Goal: Complete application form

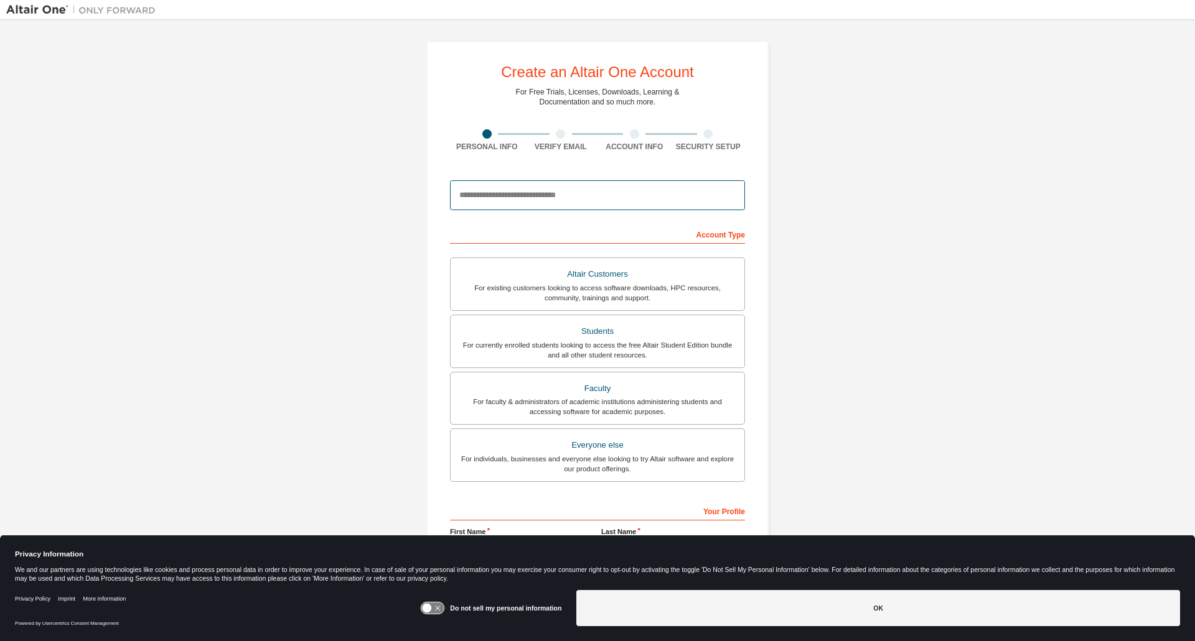
click at [625, 193] on input "email" at bounding box center [597, 195] width 295 height 30
type input "*"
type input "**********"
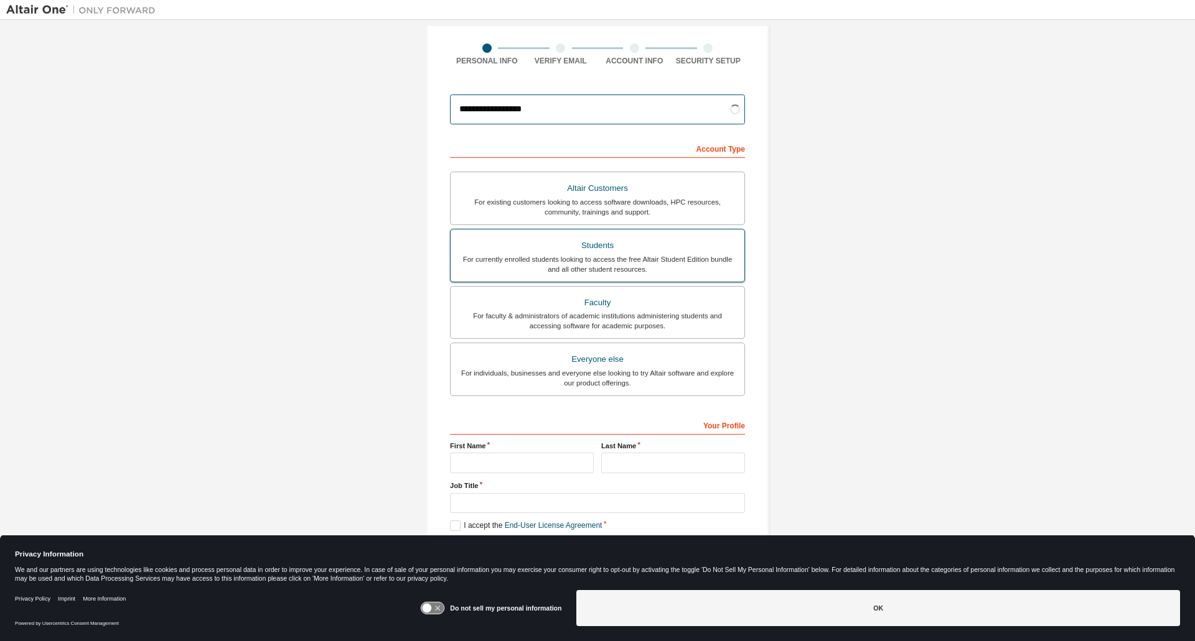
scroll to position [40, 0]
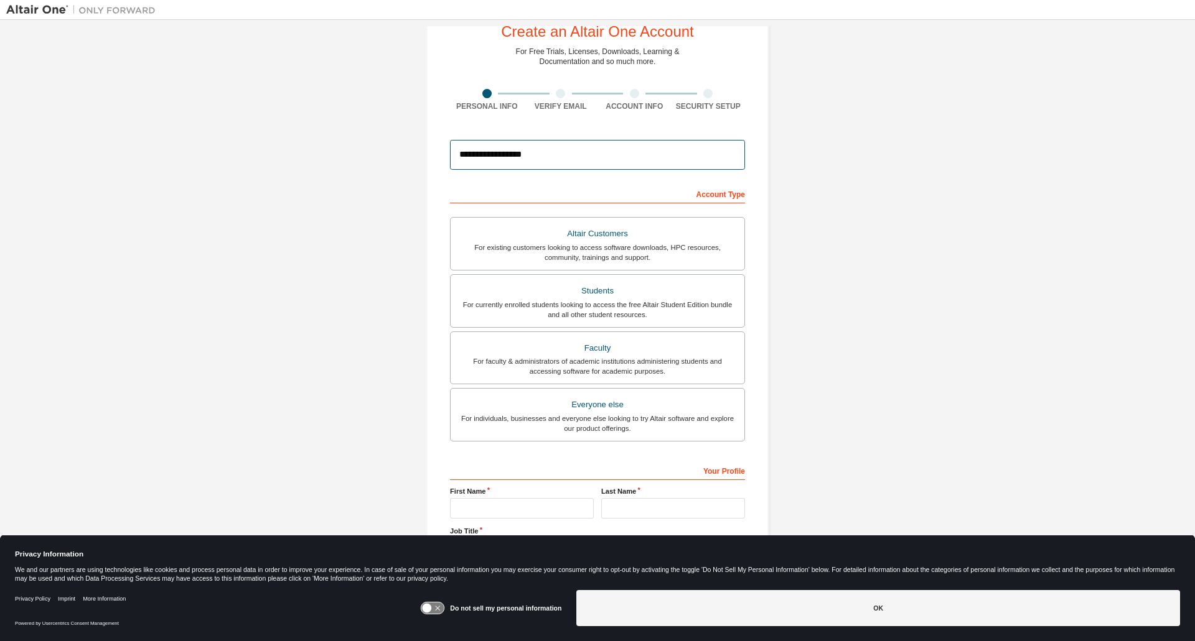
click at [607, 157] on input "**********" at bounding box center [597, 155] width 295 height 30
click at [450, 201] on div "Account Type" at bounding box center [597, 194] width 295 height 20
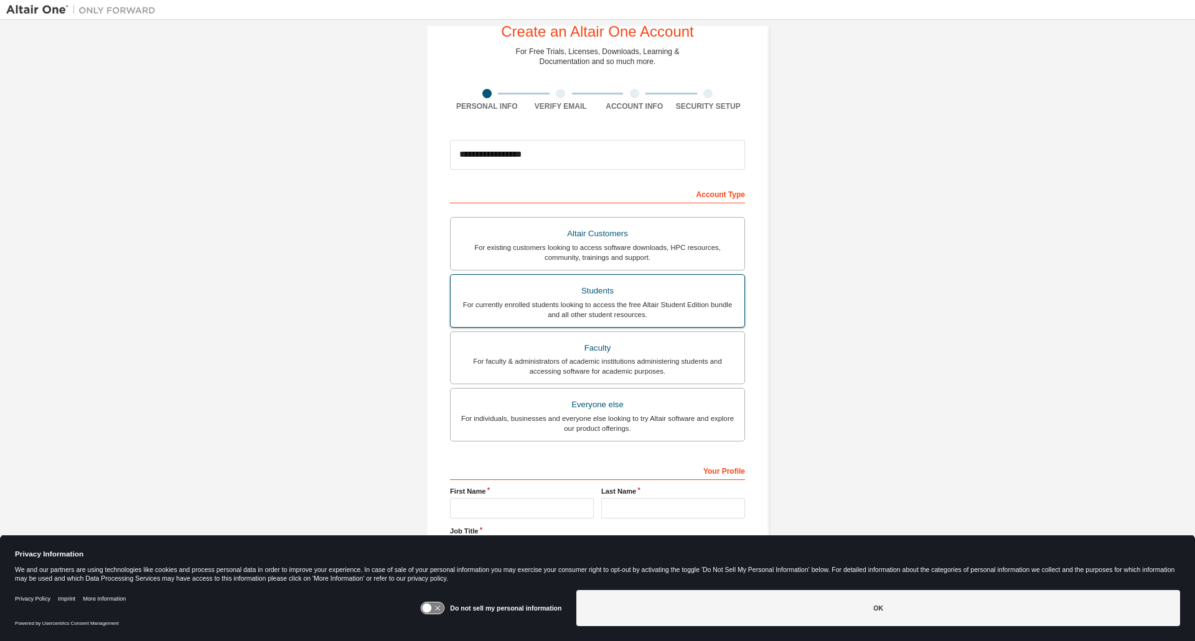
click at [589, 301] on div "For currently enrolled students looking to access the free Altair Student Editi…" at bounding box center [597, 310] width 279 height 20
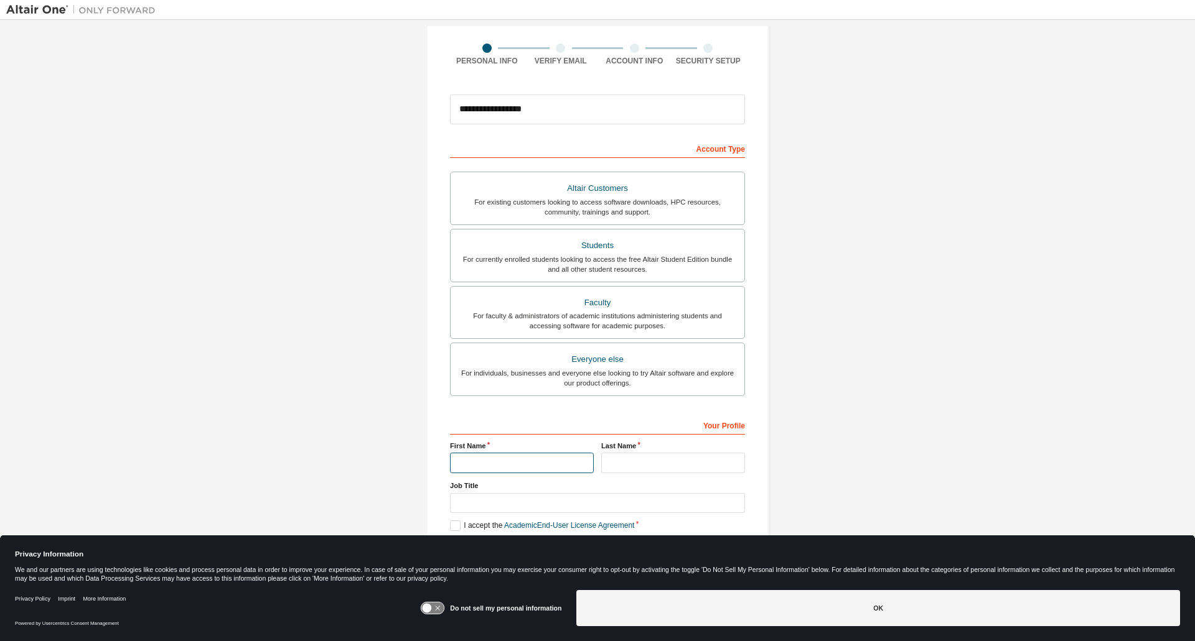
click at [537, 460] on input "text" at bounding box center [522, 463] width 144 height 21
type input "*****"
type input "*******"
click at [554, 460] on input "*****" at bounding box center [522, 463] width 144 height 21
click at [549, 432] on div "Your Profile" at bounding box center [597, 425] width 295 height 20
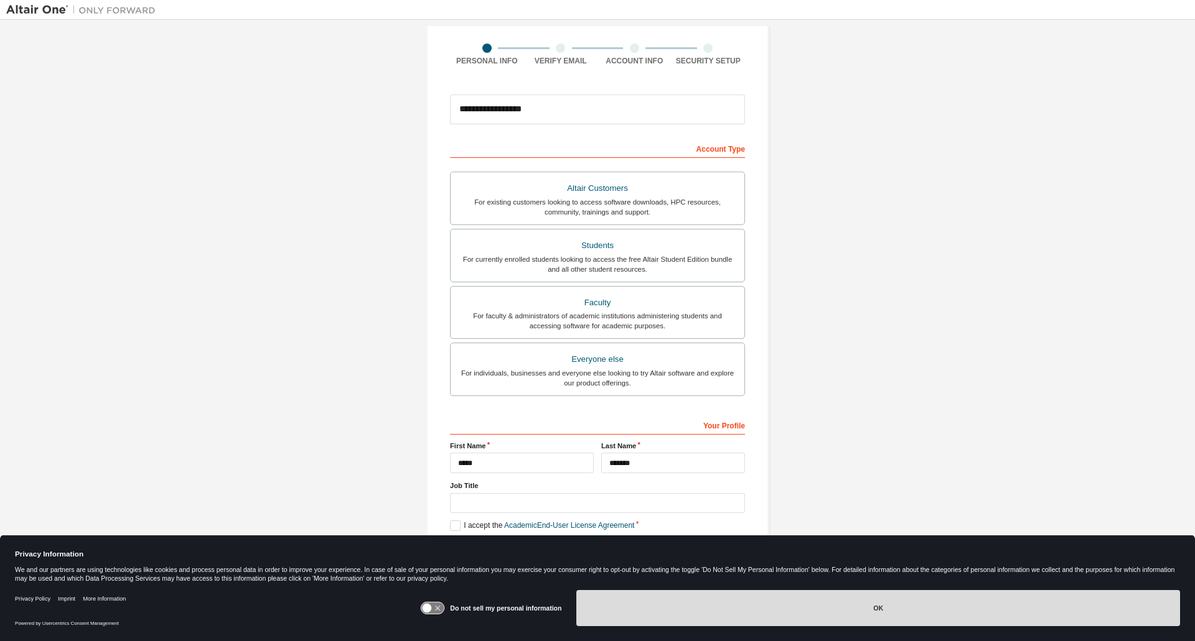
click at [623, 590] on button "OK" at bounding box center [878, 608] width 604 height 36
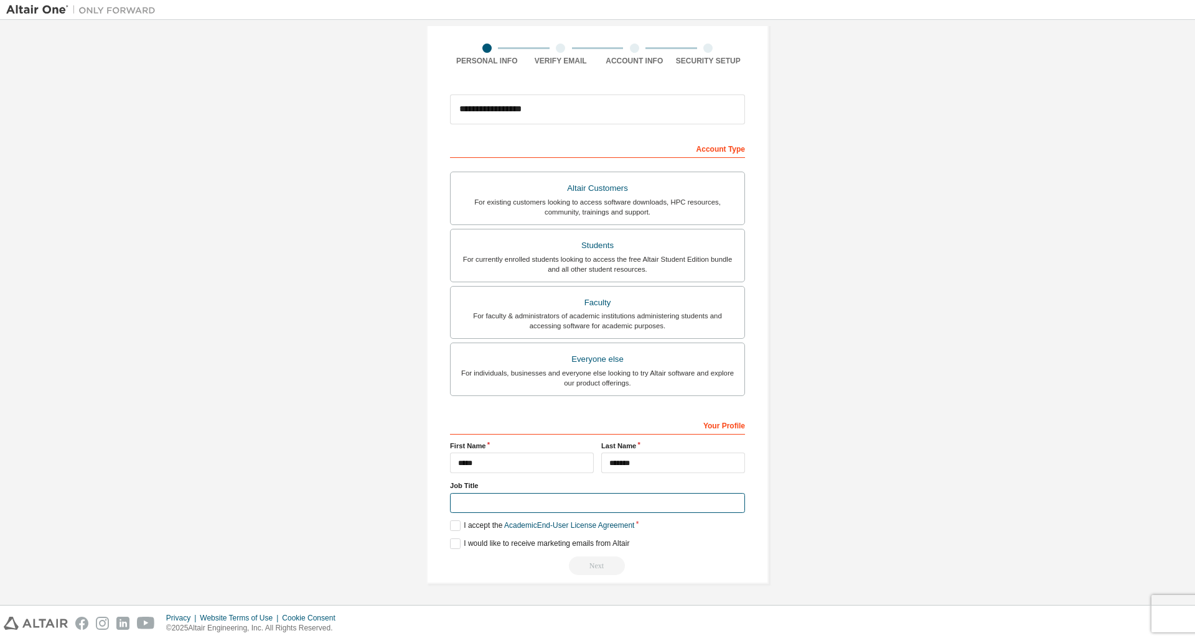
click at [507, 505] on input "text" at bounding box center [597, 503] width 295 height 21
click at [452, 526] on label "I accept the Academic End-User License Agreement" at bounding box center [542, 526] width 184 height 11
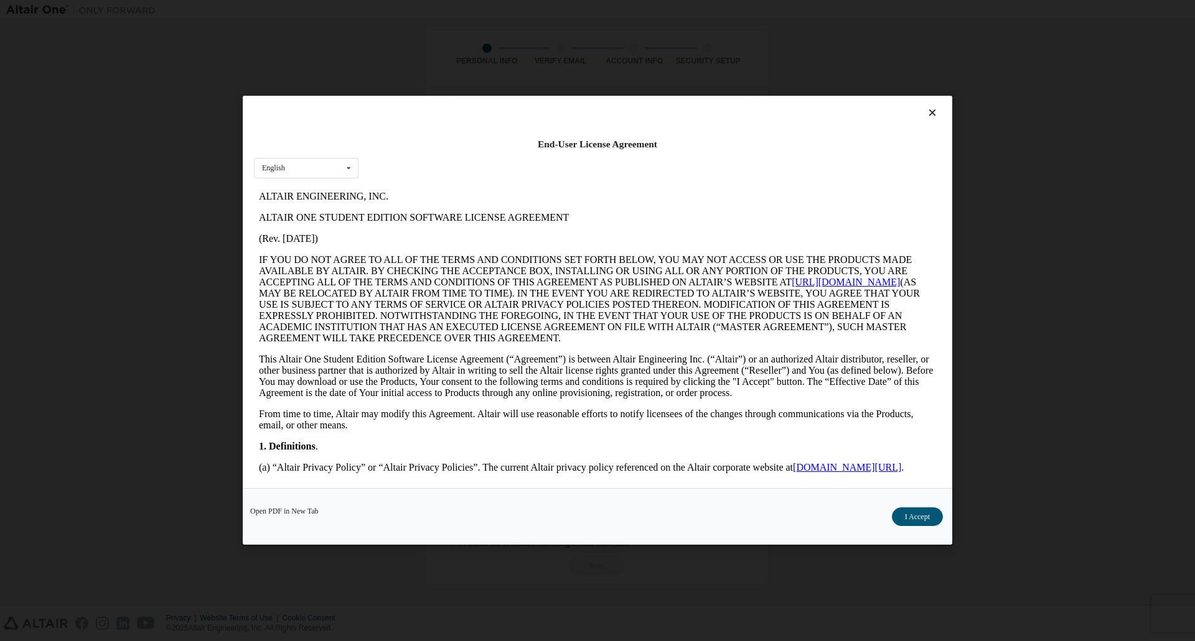
scroll to position [0, 0]
click at [904, 512] on button "I Accept" at bounding box center [917, 517] width 51 height 19
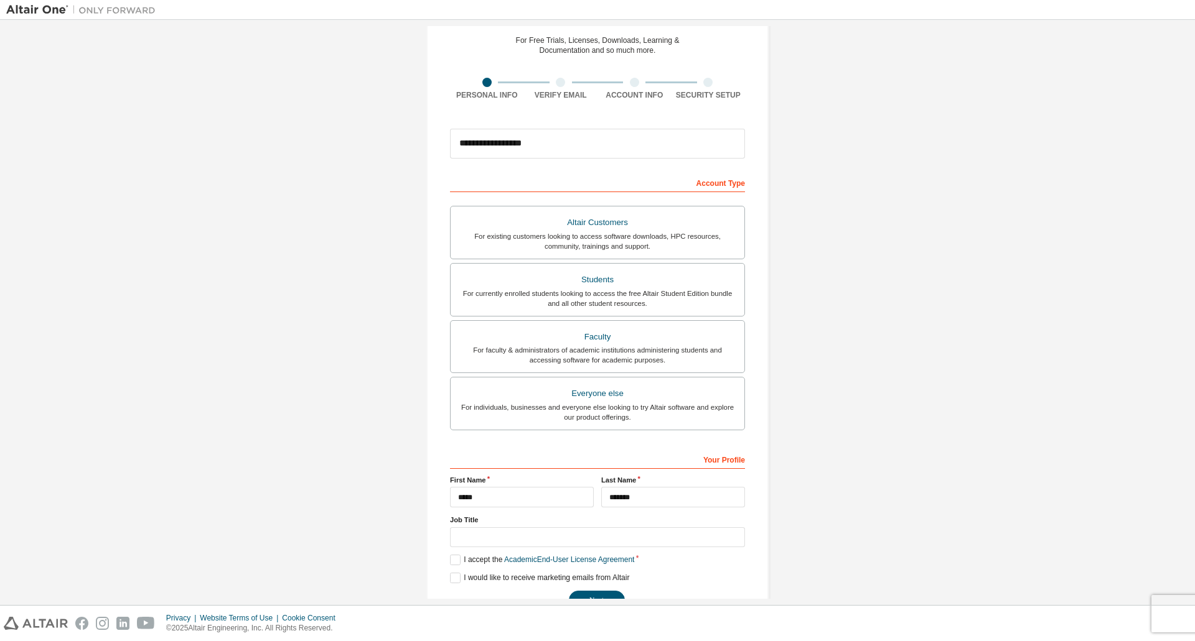
scroll to position [86, 0]
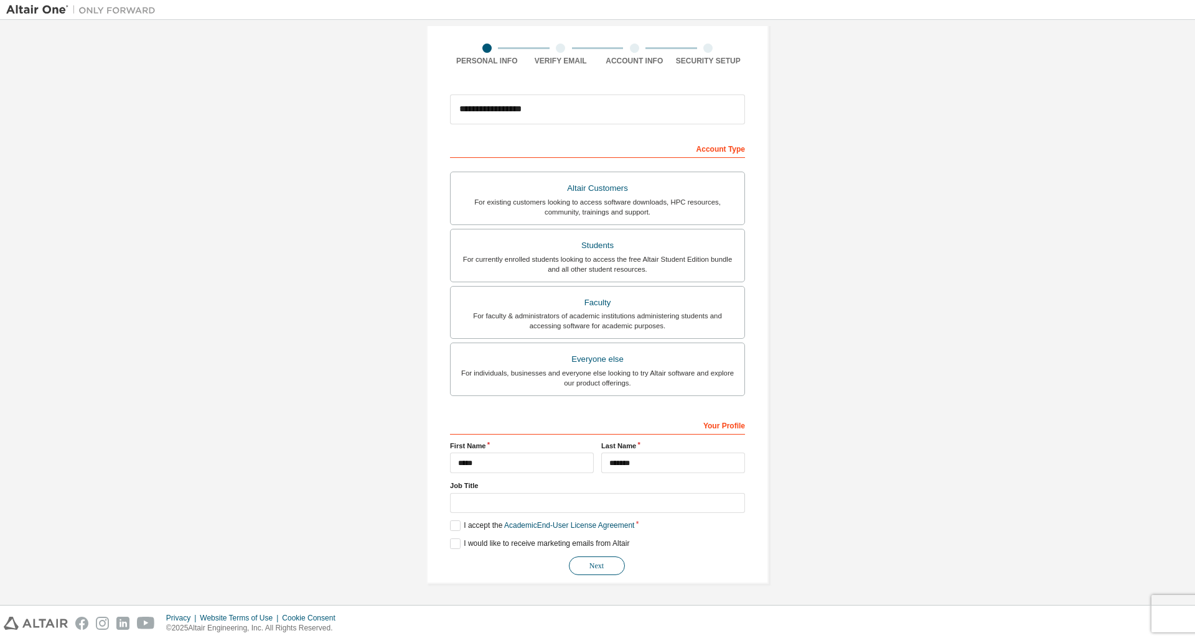
click at [607, 569] on button "Next" at bounding box center [597, 566] width 56 height 19
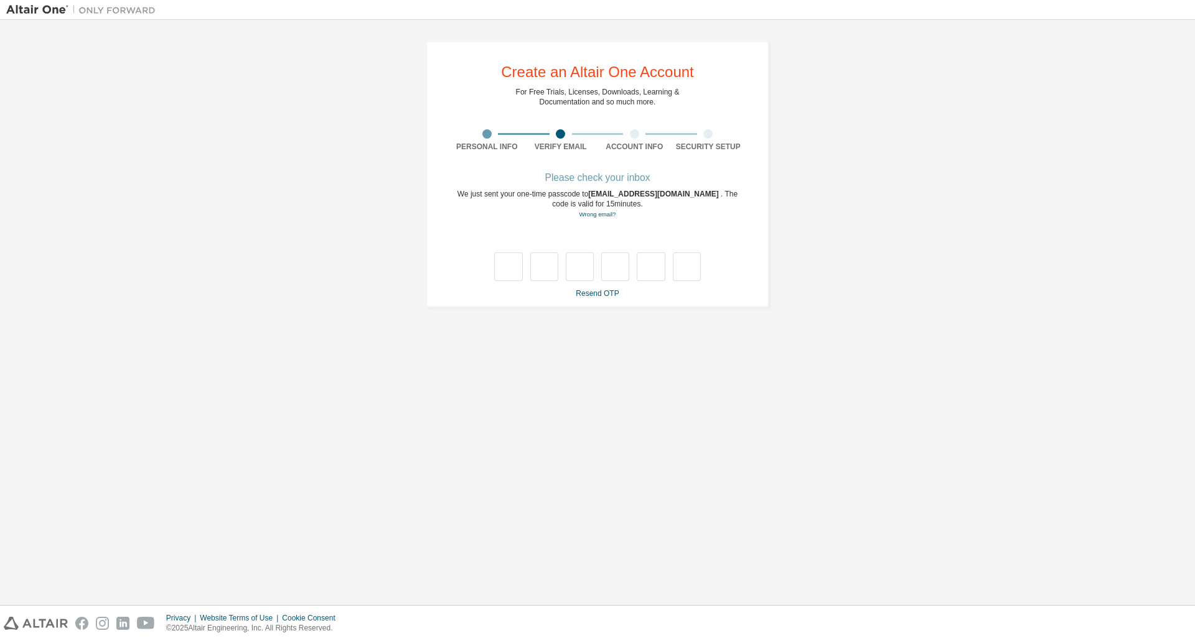
scroll to position [0, 0]
click at [508, 268] on input "text" at bounding box center [508, 267] width 28 height 29
type input "*"
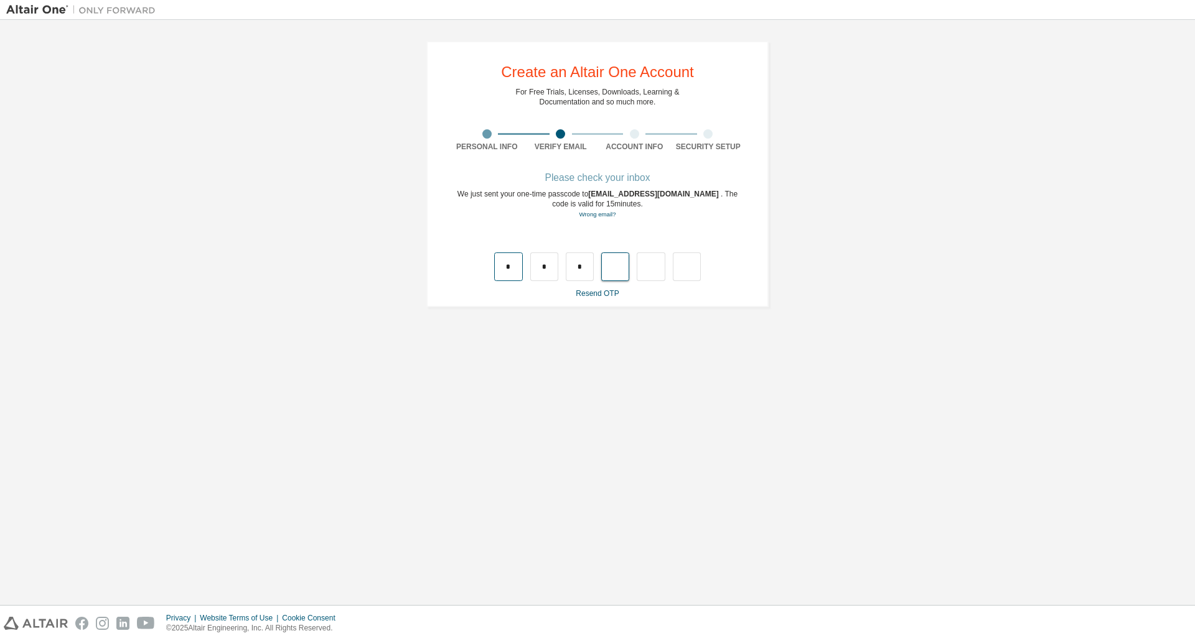
type input "*"
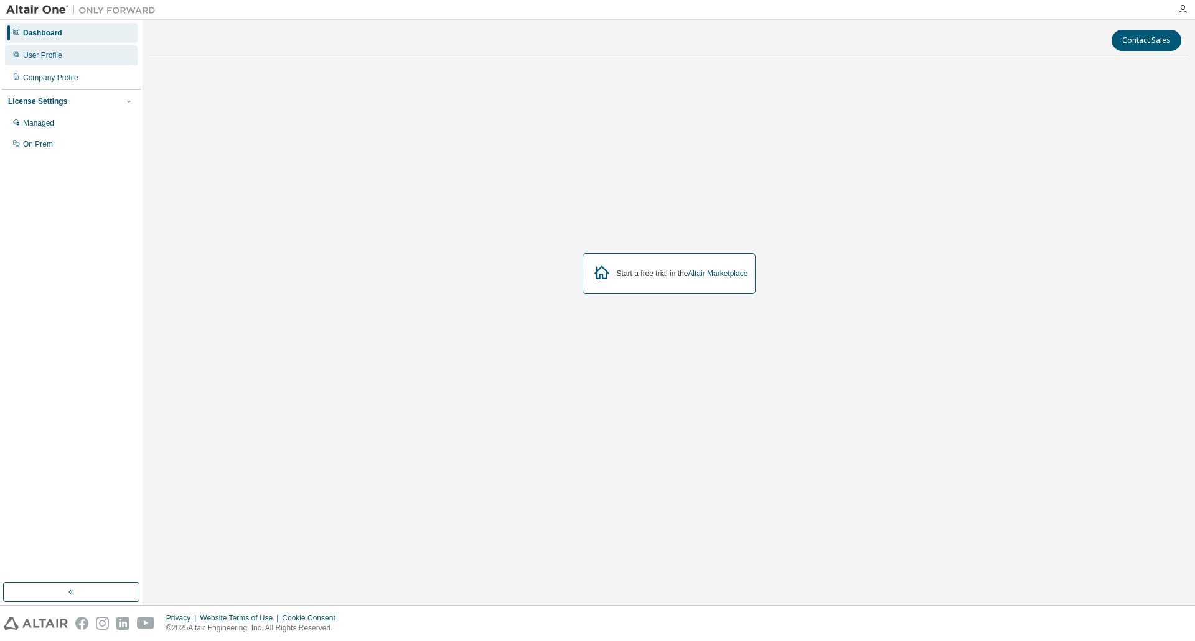
click at [48, 56] on div "User Profile" at bounding box center [42, 55] width 39 height 10
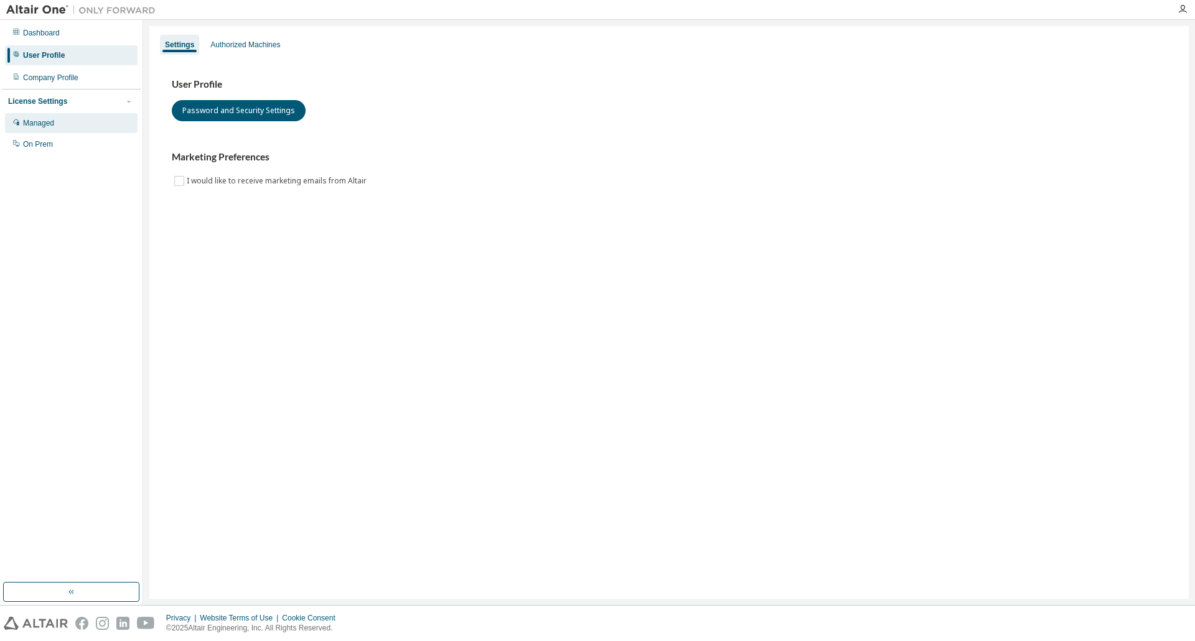
click at [58, 126] on div "Managed" at bounding box center [71, 123] width 133 height 20
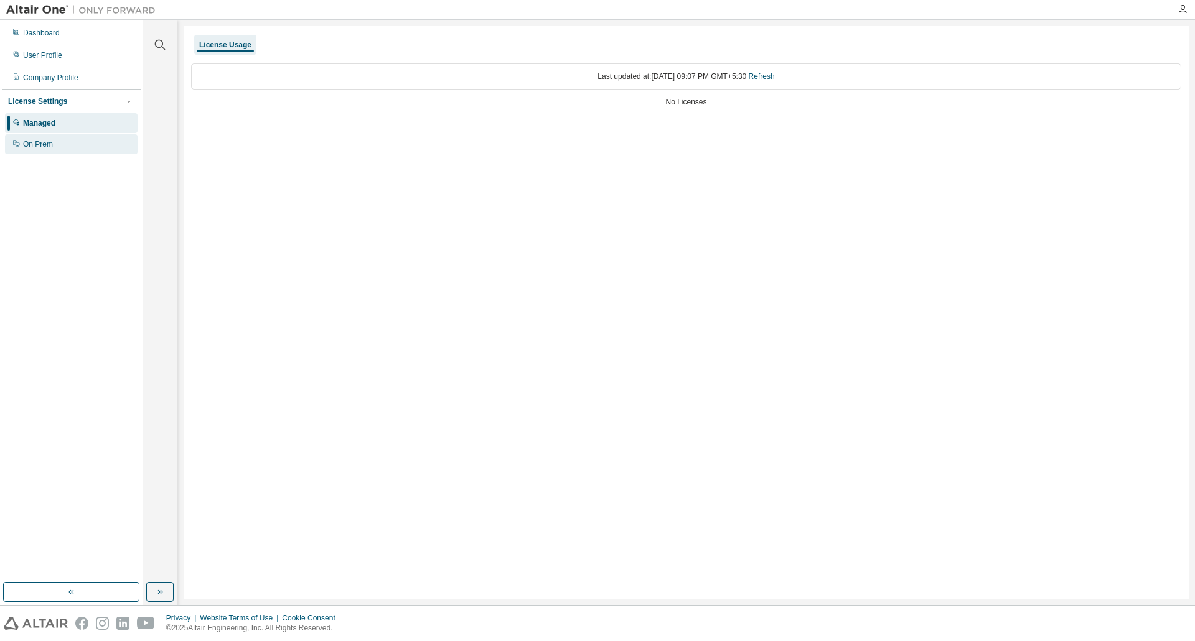
click at [56, 146] on div "On Prem" at bounding box center [71, 144] width 133 height 20
